Goal: Complete application form

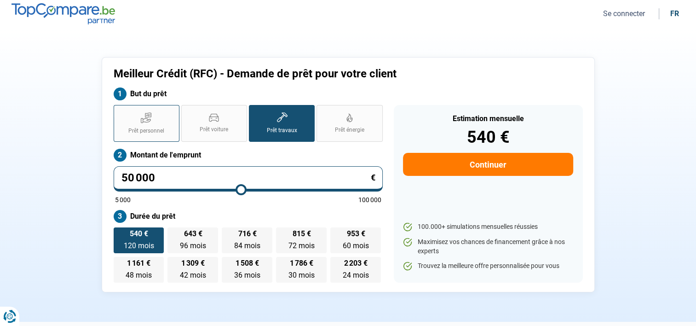
click at [151, 120] on icon at bounding box center [146, 120] width 10 height 4
click at [120, 111] on input "Prêt personnel" at bounding box center [117, 108] width 6 height 6
radio input "true"
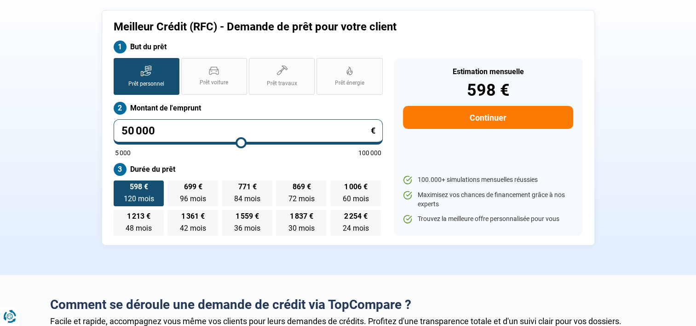
scroll to position [46, 0]
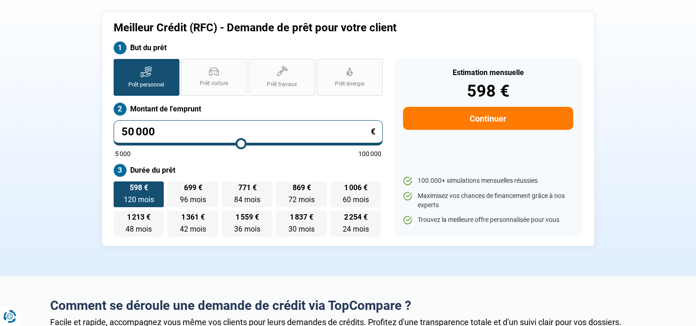
click at [166, 130] on input "50 000" at bounding box center [248, 132] width 269 height 25
type input "5 000"
type input "5000"
type input "500"
type input "5000"
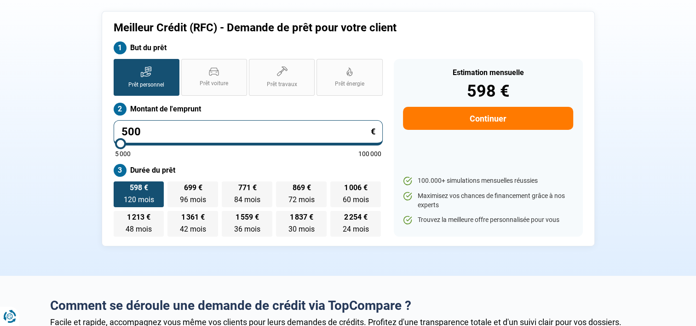
type input "50"
type input "5000"
type input "5"
type input "5000"
type input "0"
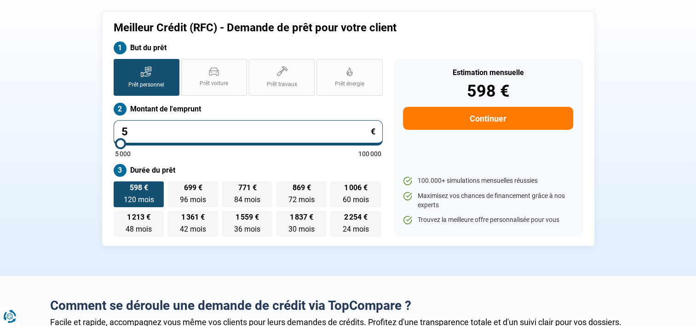
type input "5000"
type input "4"
type input "5000"
type input "45"
type input "5000"
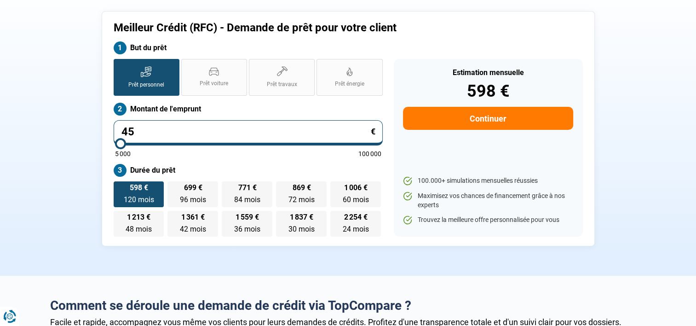
type input "450"
type input "5000"
type input "4 500"
type input "5000"
type input "45 000"
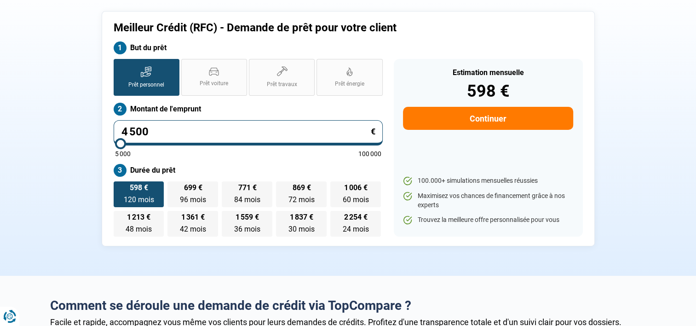
type input "45000"
type input "45 000"
click at [142, 192] on label "538 € 120 mois 120 mois" at bounding box center [139, 194] width 51 height 26
click at [120, 187] on input "538 € 120 mois 120 mois" at bounding box center [117, 184] width 6 height 6
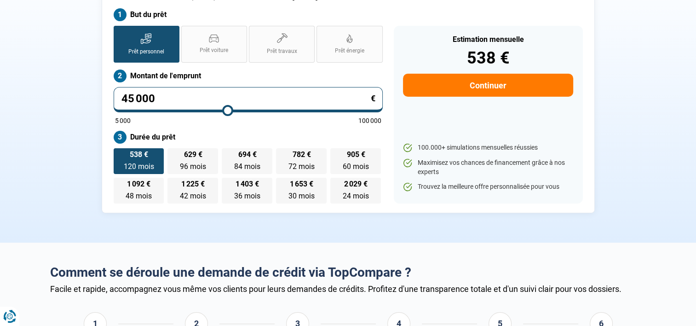
scroll to position [0, 0]
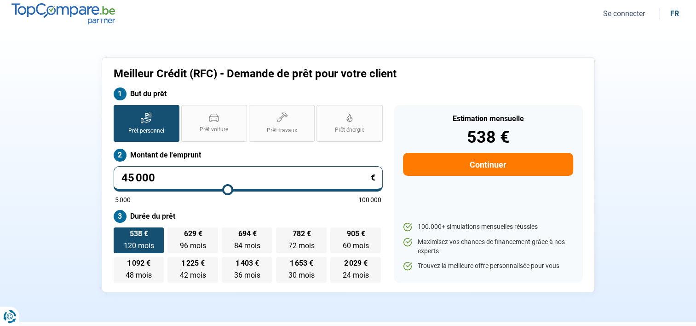
click at [488, 167] on button "Continuer" at bounding box center [488, 164] width 170 height 23
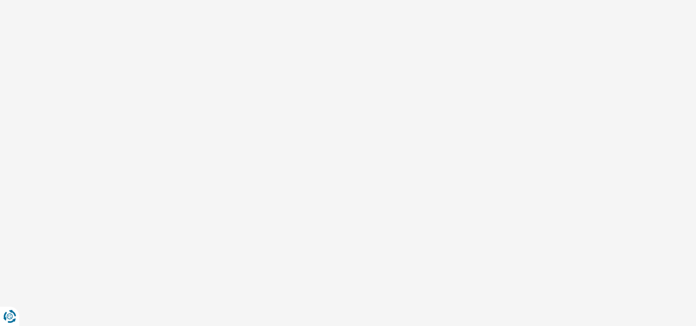
select select "32"
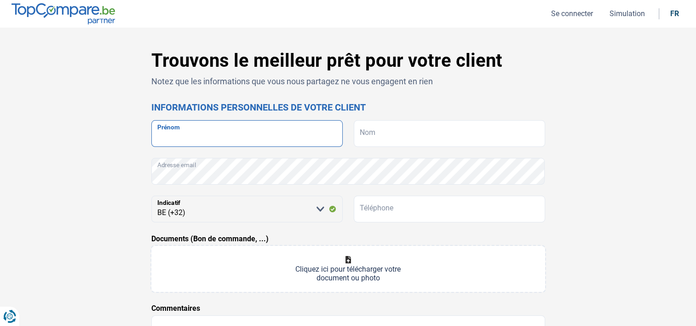
click at [194, 133] on input "Prénom" at bounding box center [246, 133] width 191 height 27
type input "MARITZA"
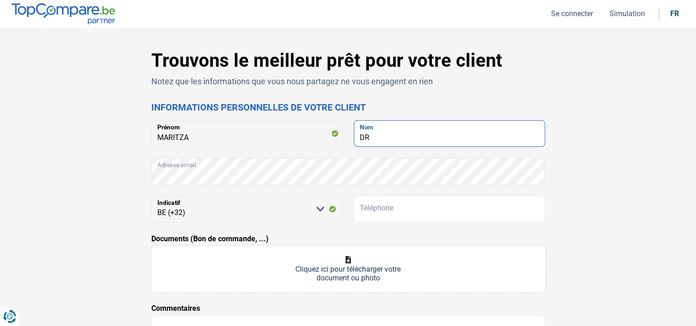
type input "D"
type input "[PERSON_NAME]"
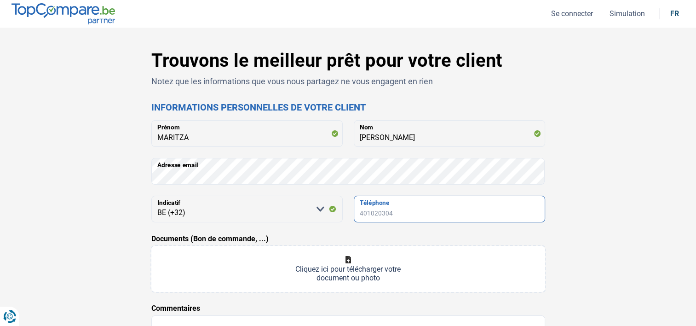
click at [400, 208] on input "Téléphone" at bounding box center [449, 209] width 191 height 27
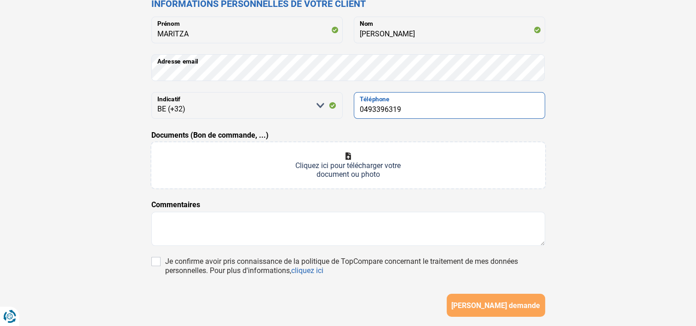
scroll to position [180, 0]
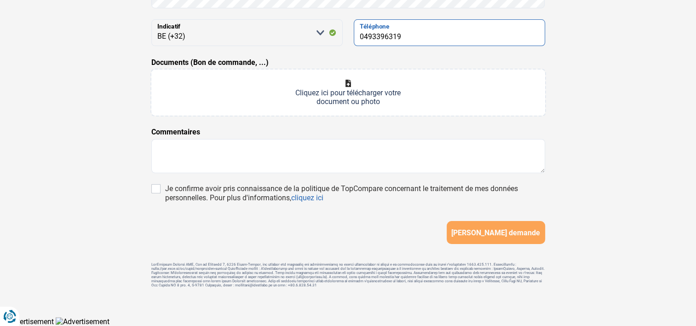
type input "0493396319"
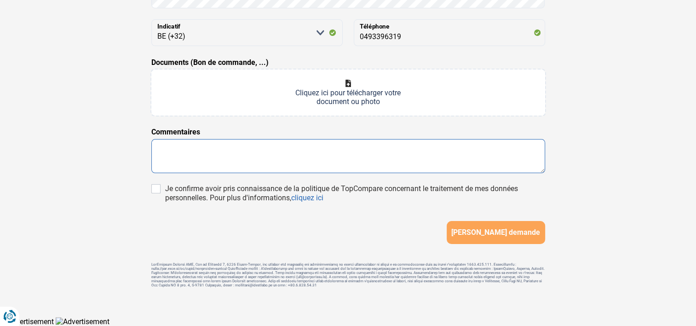
click at [202, 150] on textarea at bounding box center [348, 156] width 394 height 34
click at [289, 154] on textarea "Bonjour , pour ce dossier il s'agit d'un pret liquidité pour aider la famille" at bounding box center [348, 156] width 394 height 34
type textarea "Bonjour , pour ce dossier il s'agit d'un prêt liquidité pour aider la famille"
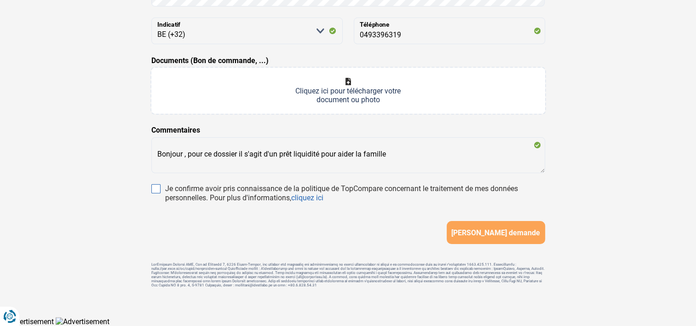
click at [153, 184] on input "Je confirme avoir pris connaissance de la politique de TopCompare concernant le…" at bounding box center [155, 188] width 9 height 9
checkbox input "true"
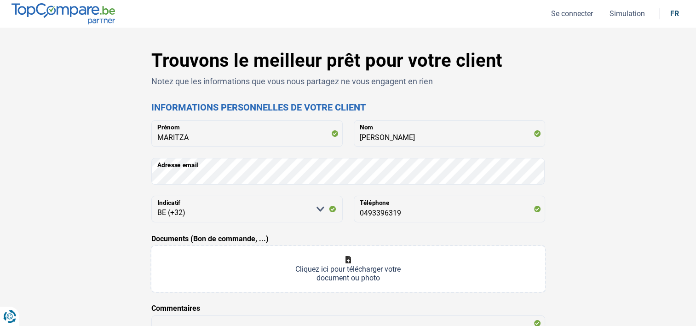
scroll to position [181, 0]
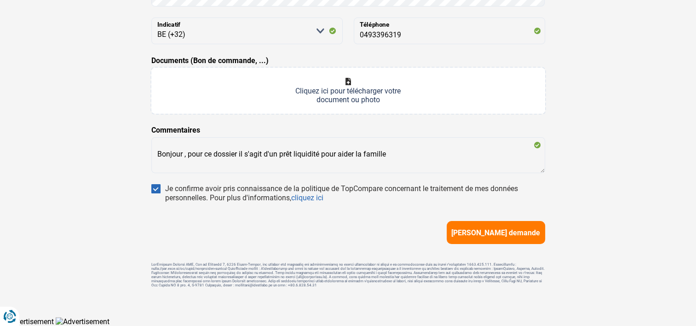
click at [494, 229] on span "[PERSON_NAME] demande" at bounding box center [496, 232] width 89 height 9
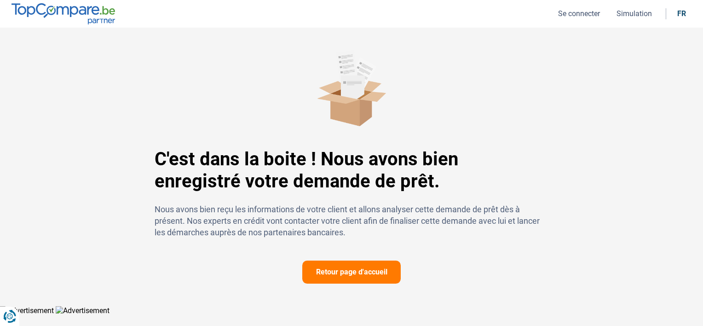
click at [358, 271] on button "Retour page d'accueil" at bounding box center [351, 272] width 99 height 23
